Goal: Check status

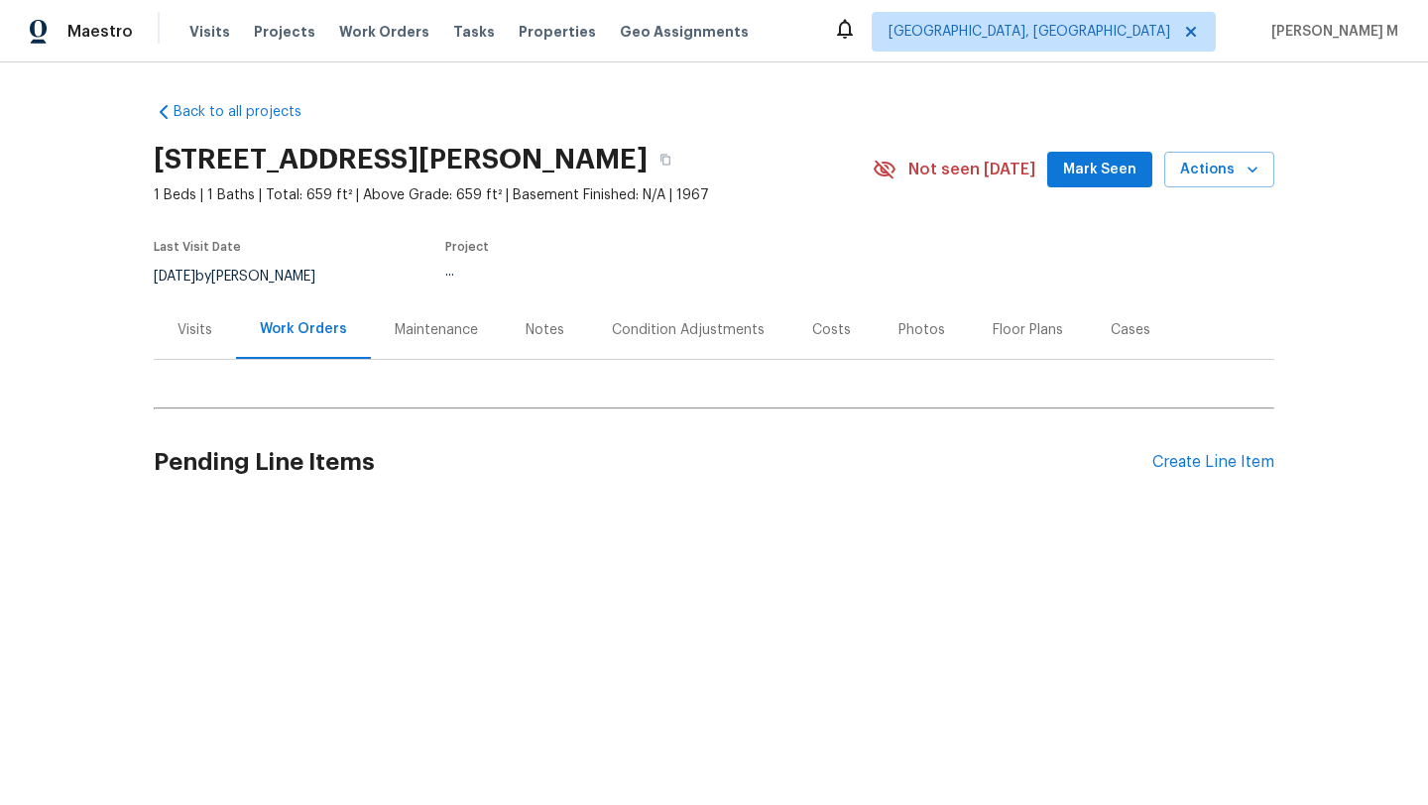
click at [179, 329] on div "Visits" at bounding box center [195, 330] width 35 height 20
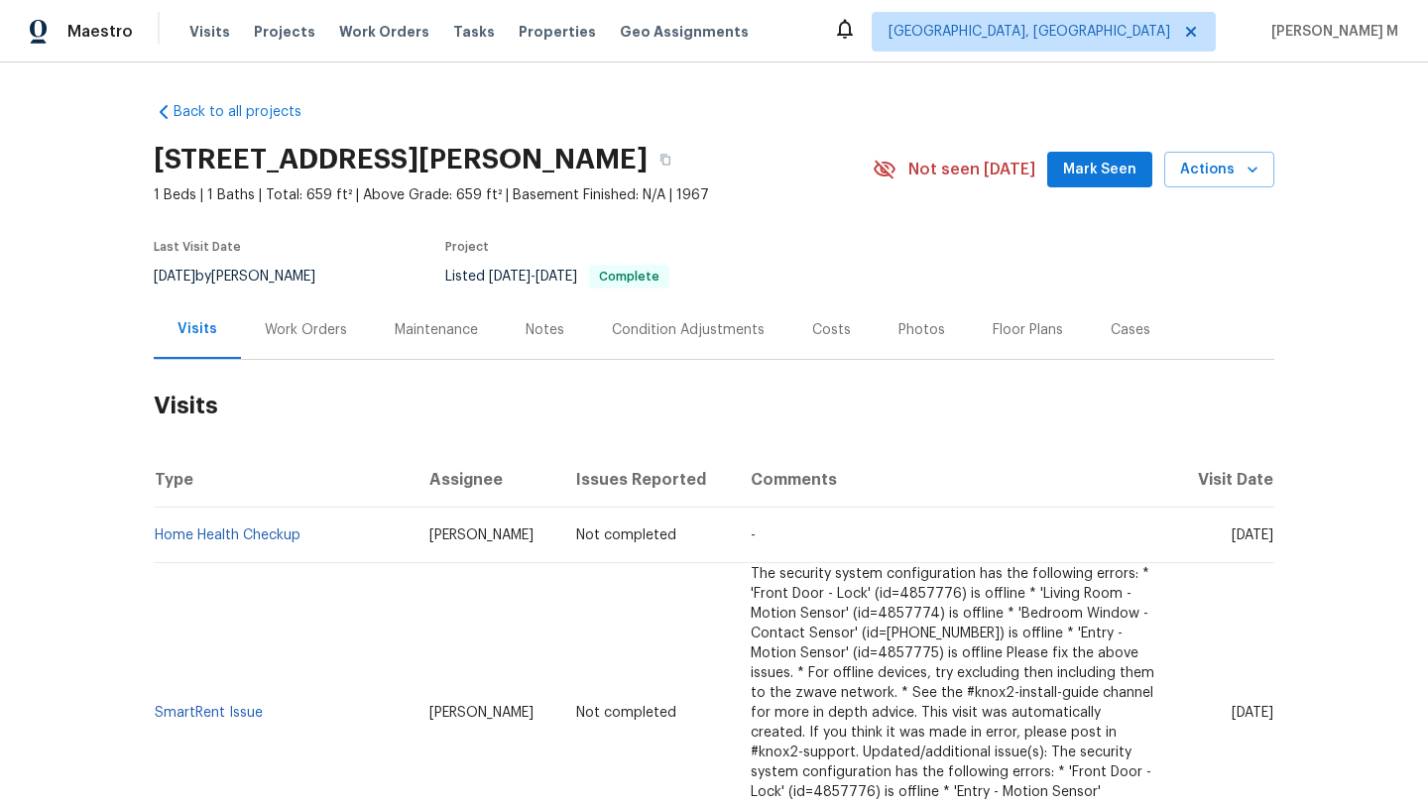
scroll to position [151, 0]
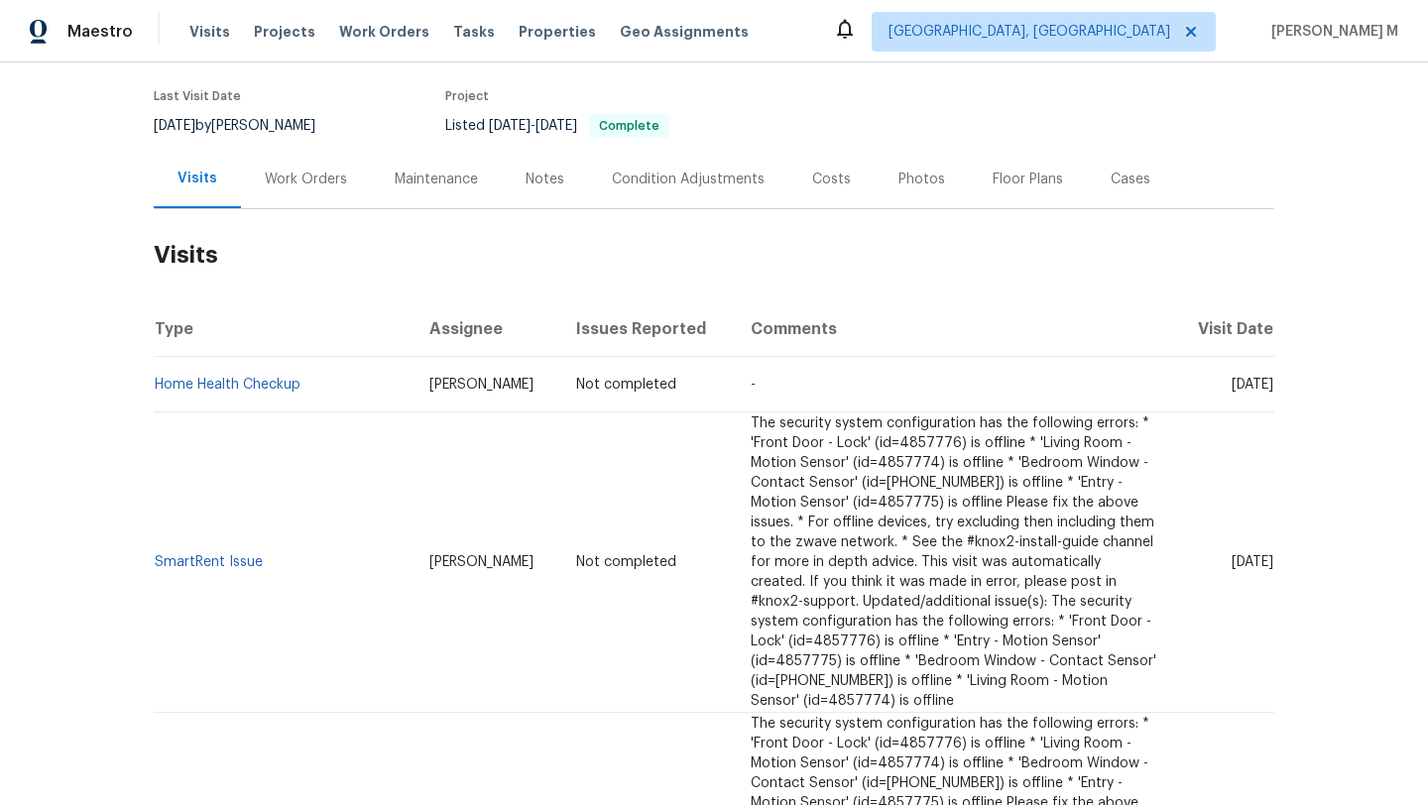
drag, startPoint x: 1189, startPoint y: 382, endPoint x: 1229, endPoint y: 383, distance: 39.7
click at [1232, 383] on span "[DATE]" at bounding box center [1253, 385] width 42 height 14
copy span "[DATE]"
click at [303, 189] on div "Work Orders" at bounding box center [306, 179] width 130 height 59
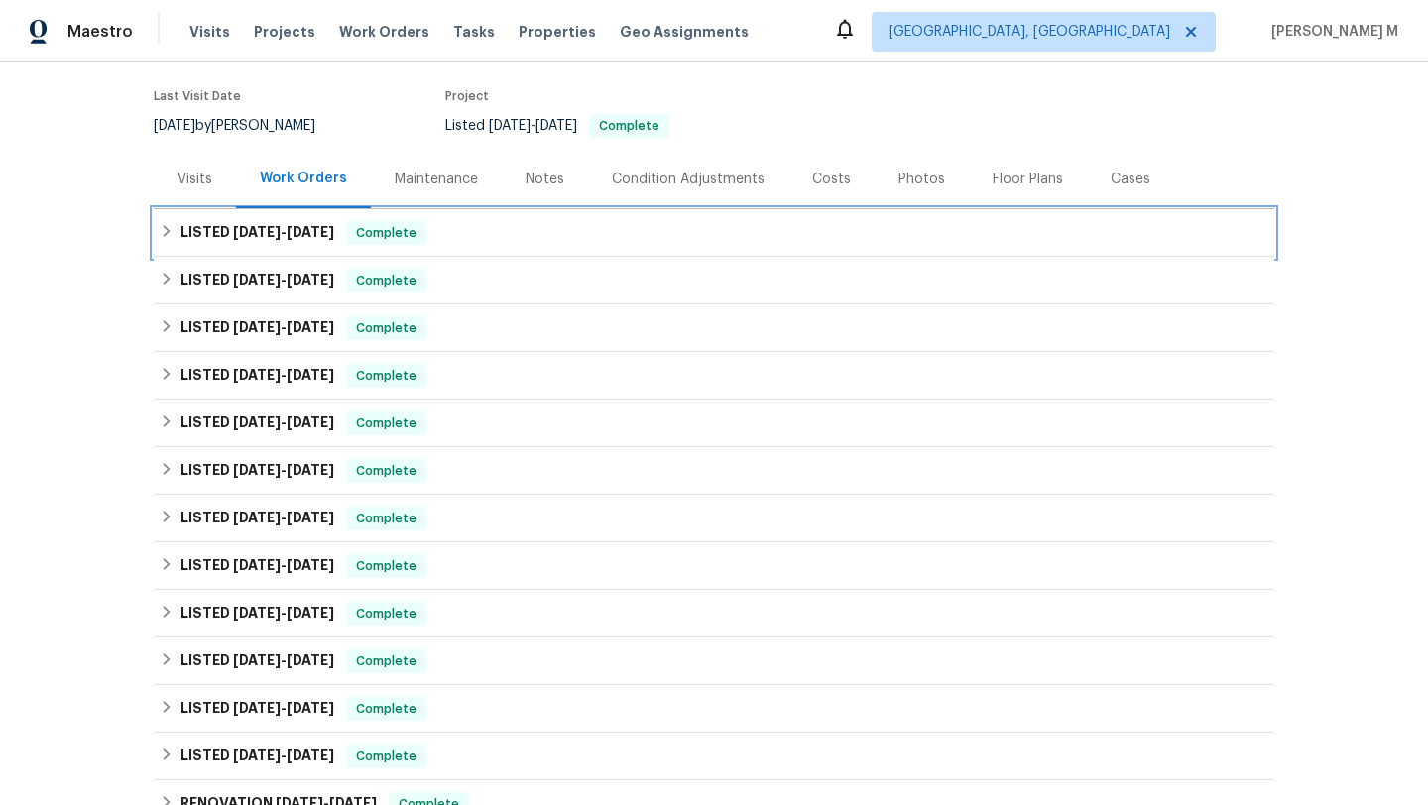
click at [285, 238] on h6 "LISTED [DATE] - [DATE]" at bounding box center [258, 233] width 154 height 24
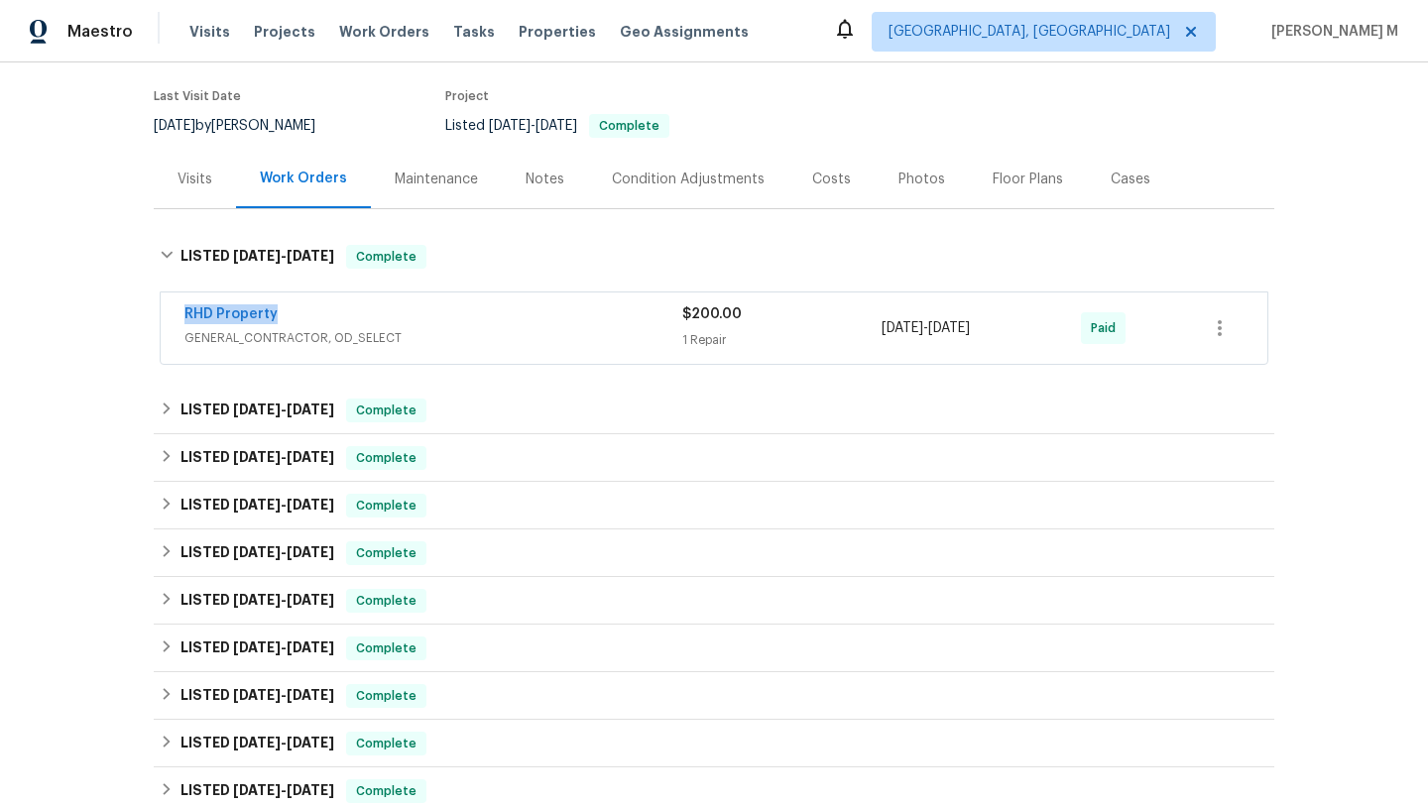
drag, startPoint x: 166, startPoint y: 317, endPoint x: 299, endPoint y: 315, distance: 132.9
click at [299, 315] on div "RHD Property GENERAL_CONTRACTOR, OD_SELECT $200.00 1 Repair [DATE] - [DATE] Paid" at bounding box center [714, 328] width 1107 height 71
copy link "RHD Property"
click at [636, 344] on span "GENERAL_CONTRACTOR, OD_SELECT" at bounding box center [433, 338] width 498 height 20
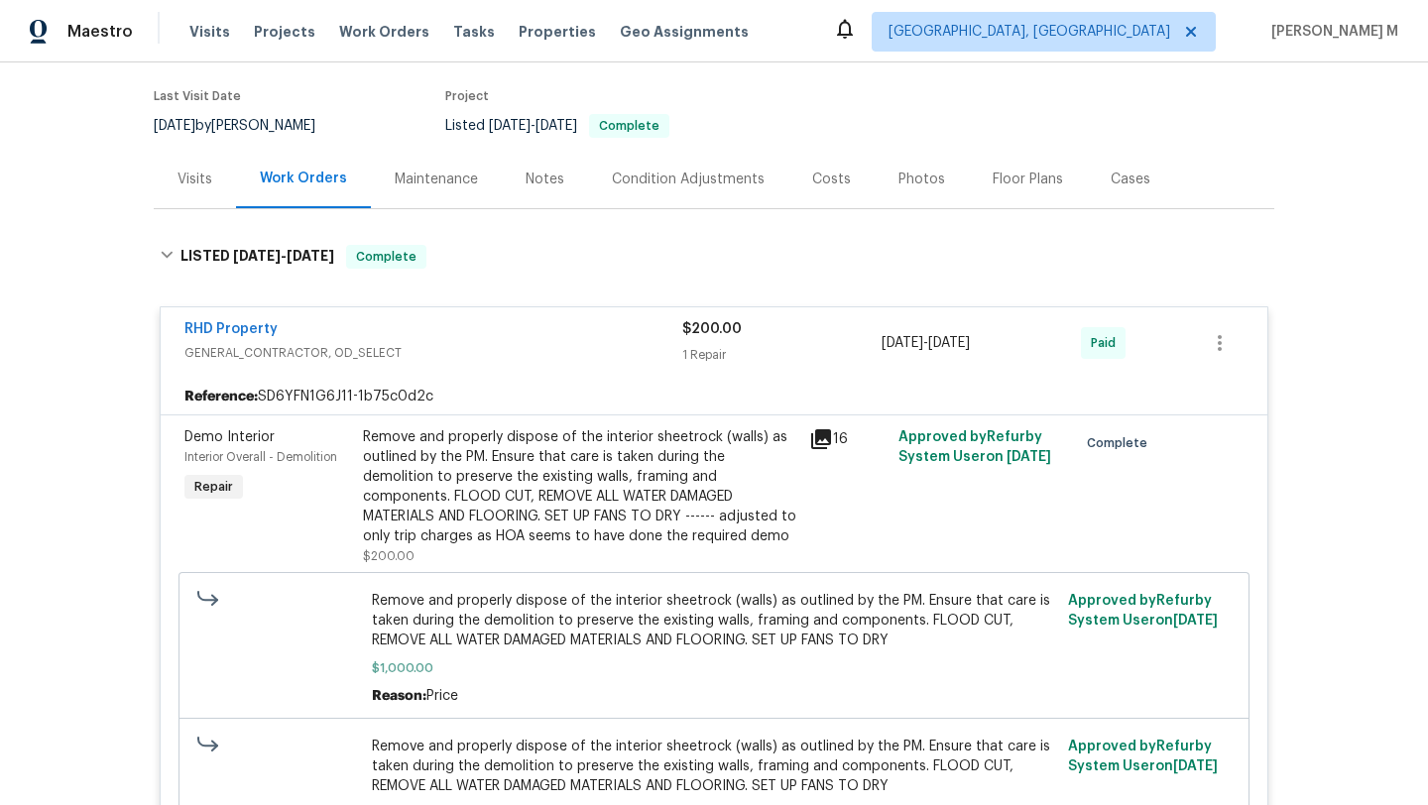
drag, startPoint x: 874, startPoint y: 345, endPoint x: 1017, endPoint y: 346, distance: 142.8
click at [1018, 346] on div "[DATE] - [DATE]" at bounding box center [981, 343] width 199 height 48
copy span "[DATE] - [DATE]"
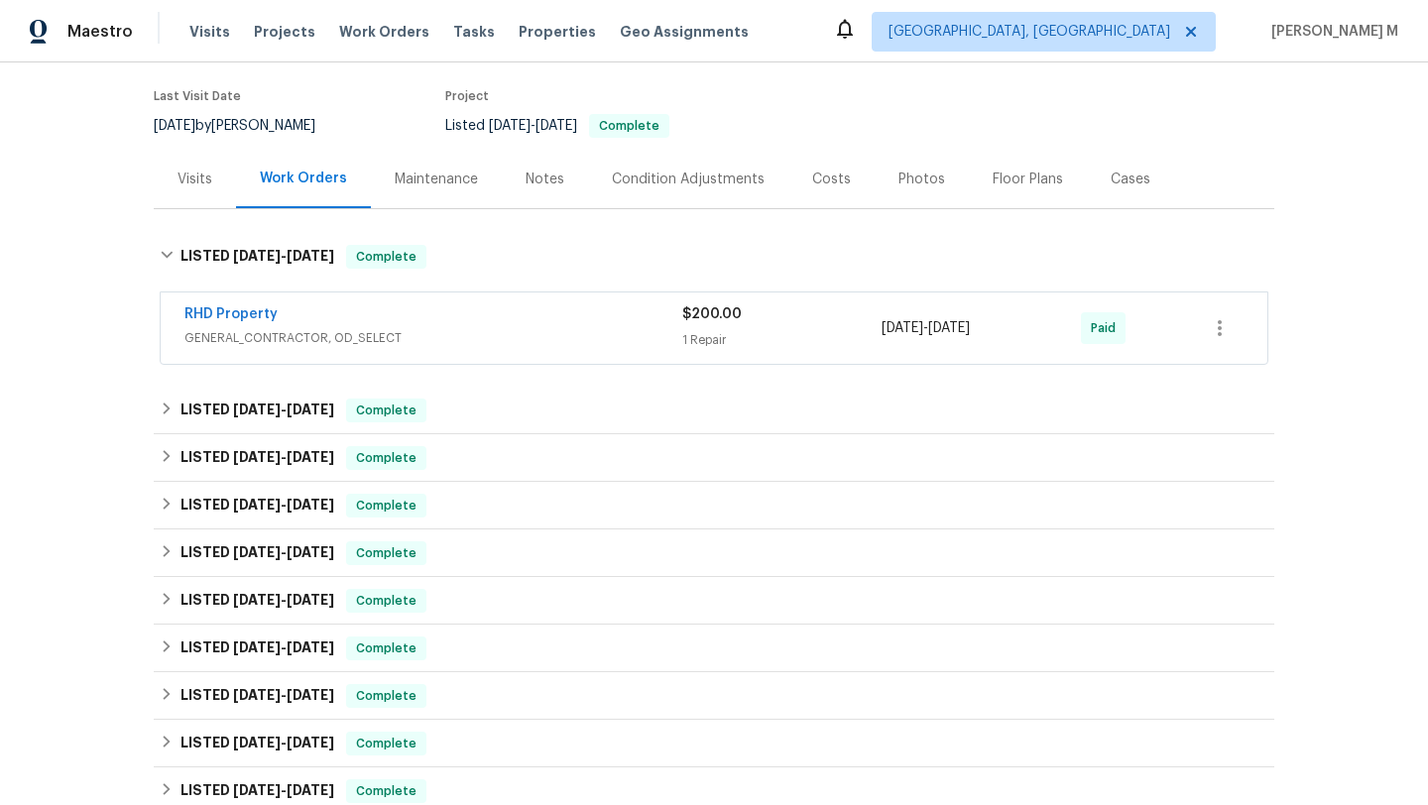
click at [201, 197] on div "Visits" at bounding box center [195, 179] width 82 height 59
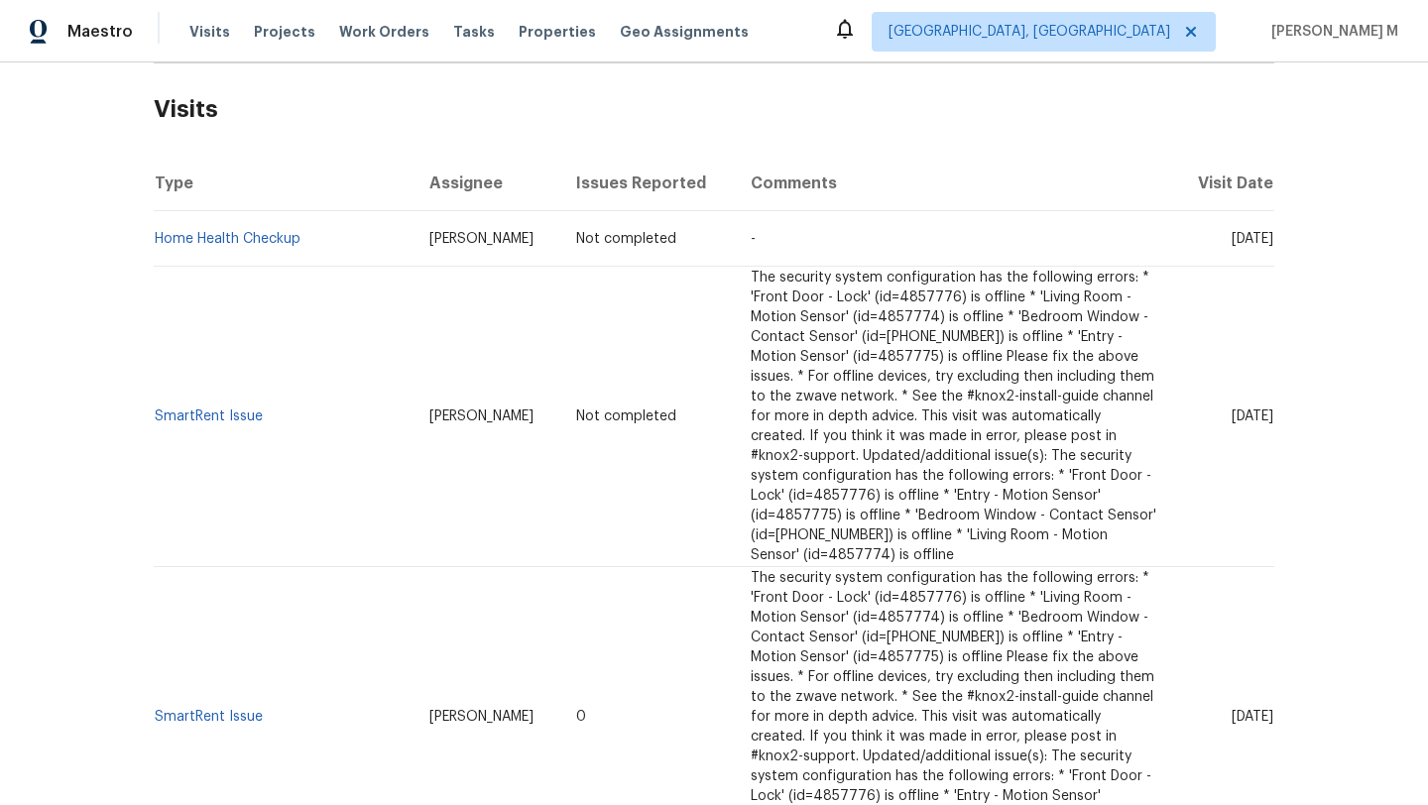
scroll to position [458, 0]
